Goal: Task Accomplishment & Management: Use online tool/utility

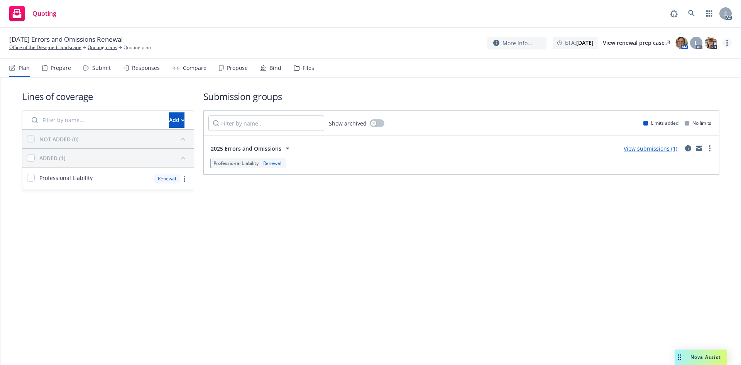
click at [728, 44] on icon "more" at bounding box center [728, 43] width 2 height 6
click at [699, 56] on link "Copy logging email" at bounding box center [689, 58] width 86 height 15
